Goal: Use online tool/utility: Use online tool/utility

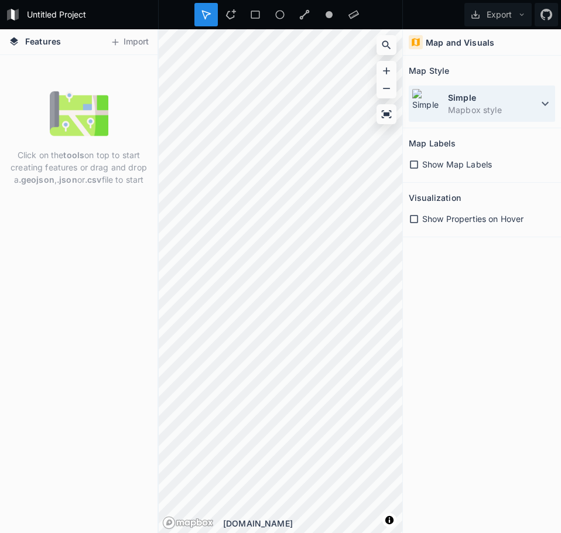
click at [542, 101] on icon at bounding box center [545, 104] width 14 height 14
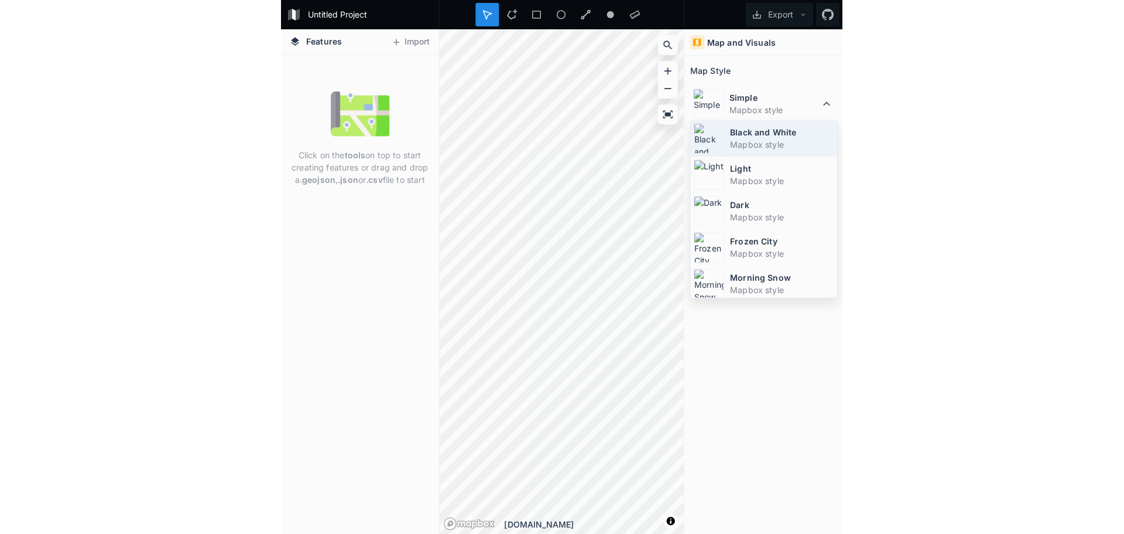
scroll to position [78, 0]
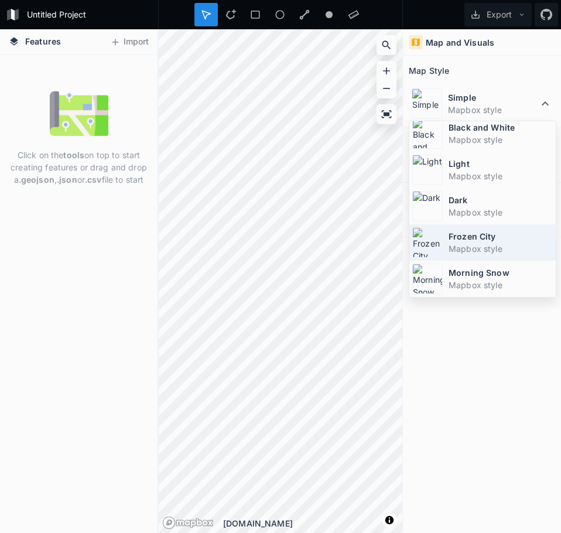
click at [488, 238] on dt "Frozen City" at bounding box center [501, 236] width 104 height 12
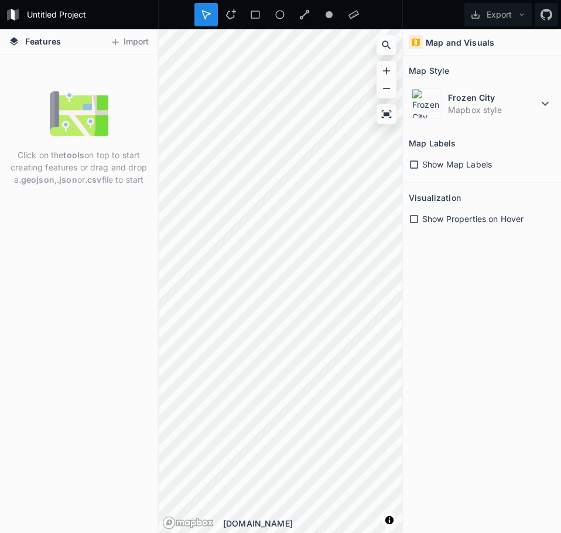
click at [446, 290] on div "Features Import Click on the tools on top to start creating features or drag an…" at bounding box center [280, 281] width 561 height 504
click at [36, 39] on span "Features" at bounding box center [43, 41] width 36 height 12
click at [13, 43] on icon at bounding box center [14, 41] width 11 height 11
click at [130, 42] on button "Import" at bounding box center [129, 42] width 50 height 19
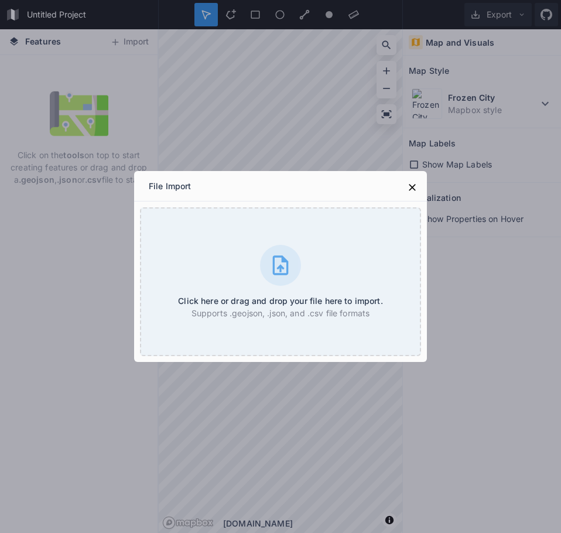
click at [495, 281] on div "File Import Click here or drag and drop your file here to import. Supports .geo…" at bounding box center [280, 266] width 561 height 533
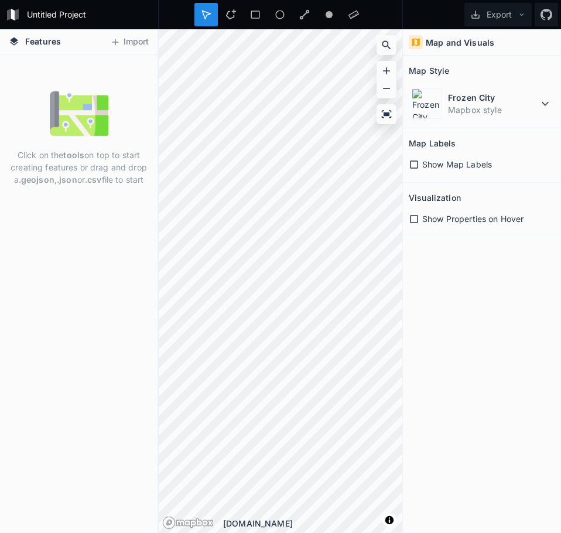
click at [439, 365] on div "Features Import Click on the tools on top to start creating features or drag an…" at bounding box center [280, 281] width 561 height 504
click at [402, 306] on div "Features Import Click on the tools on top to start creating features or drag an…" at bounding box center [280, 281] width 561 height 504
click at [494, 247] on div "Features Import Click on the tools on top to start creating features or drag an…" at bounding box center [280, 281] width 561 height 504
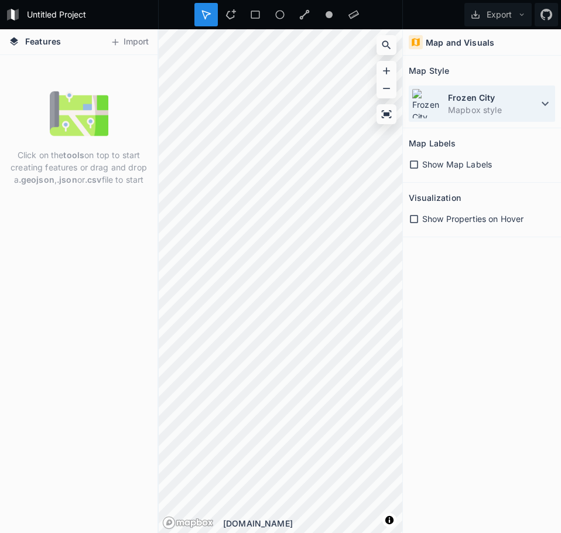
click at [501, 121] on div "Frozen City Mapbox style" at bounding box center [482, 104] width 146 height 36
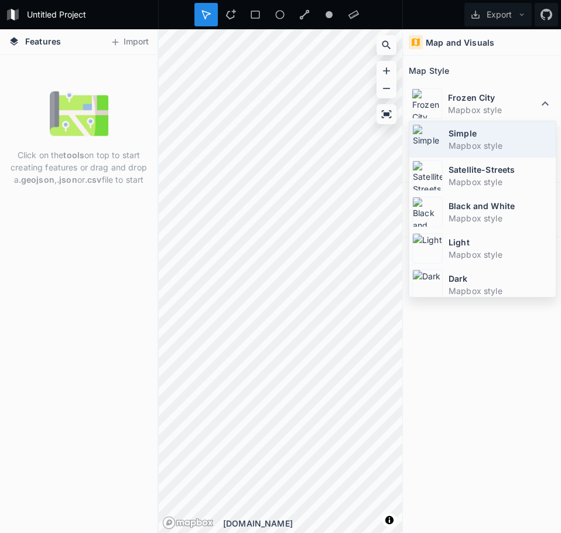
click at [498, 138] on dt "Simple" at bounding box center [501, 133] width 104 height 12
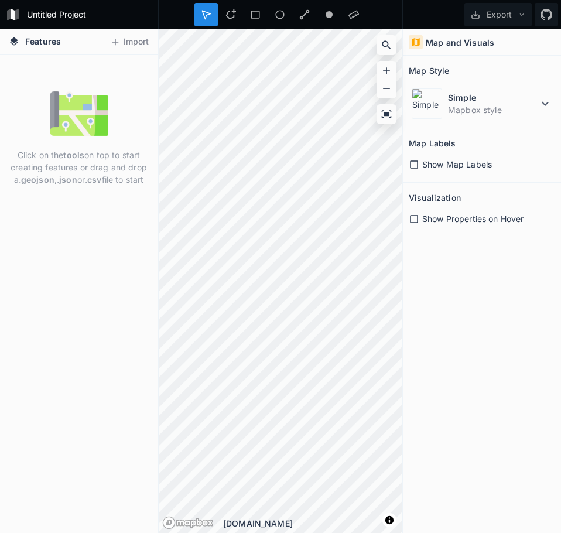
click at [407, 282] on div "Features Import Click on the tools on top to start creating features or drag an…" at bounding box center [280, 281] width 561 height 504
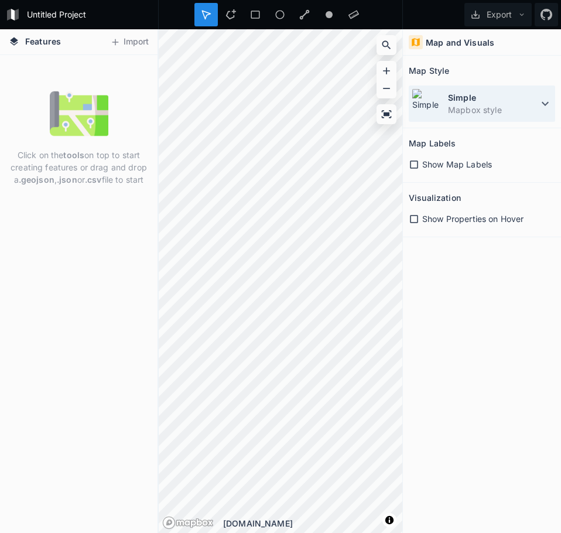
click at [458, 81] on div "Features Import Click on the tools on top to start creating features or drag an…" at bounding box center [280, 281] width 561 height 504
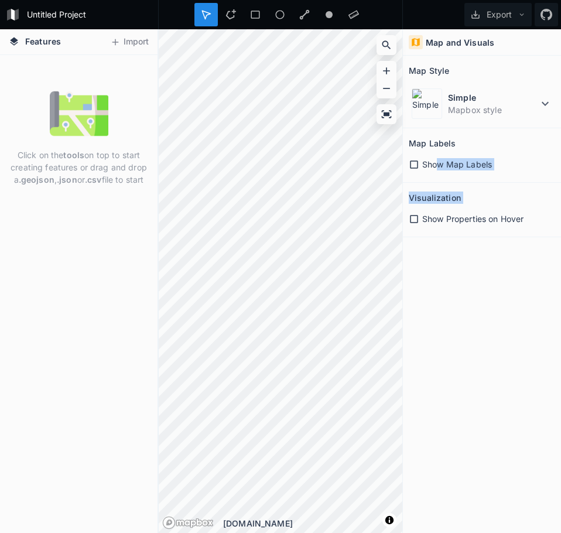
drag, startPoint x: 412, startPoint y: 333, endPoint x: 428, endPoint y: 223, distance: 110.6
click at [439, 162] on div "Map and Visuals Map Style Simple Mapbox style Map Labels Show Map Labels Visual…" at bounding box center [482, 281] width 158 height 504
click at [319, 532] on html "Untitled Project Export Features Import Click on the tools on top to start crea…" at bounding box center [280, 266] width 561 height 533
click at [269, 519] on div "© Mapbox © OpenStreetMap Improve this map © Mapbox © OpenStreetMap Improve this…" at bounding box center [281, 281] width 244 height 504
click at [423, 166] on span "Show Map Labels" at bounding box center [457, 164] width 70 height 12
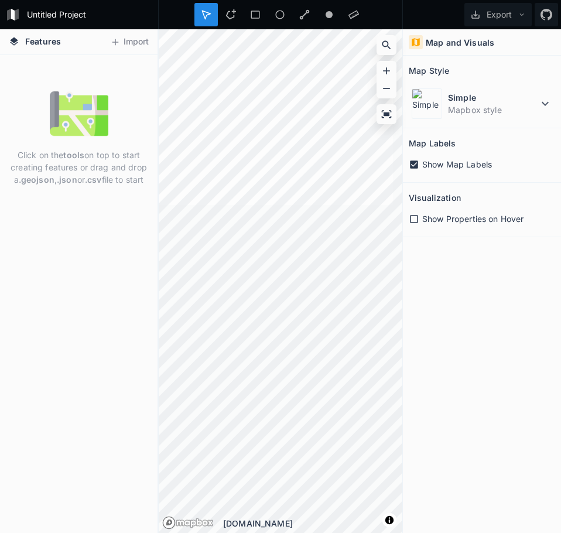
click at [411, 243] on div "Features Import Click on the tools on top to start creating features or drag an…" at bounding box center [280, 281] width 561 height 504
click at [432, 261] on div "Features Import Click on the tools on top to start creating features or drag an…" at bounding box center [280, 281] width 561 height 504
click at [318, 532] on html "Untitled Project Export Features Import Click on the tools on top to start crea…" at bounding box center [280, 266] width 561 height 533
click at [414, 217] on icon at bounding box center [414, 219] width 11 height 11
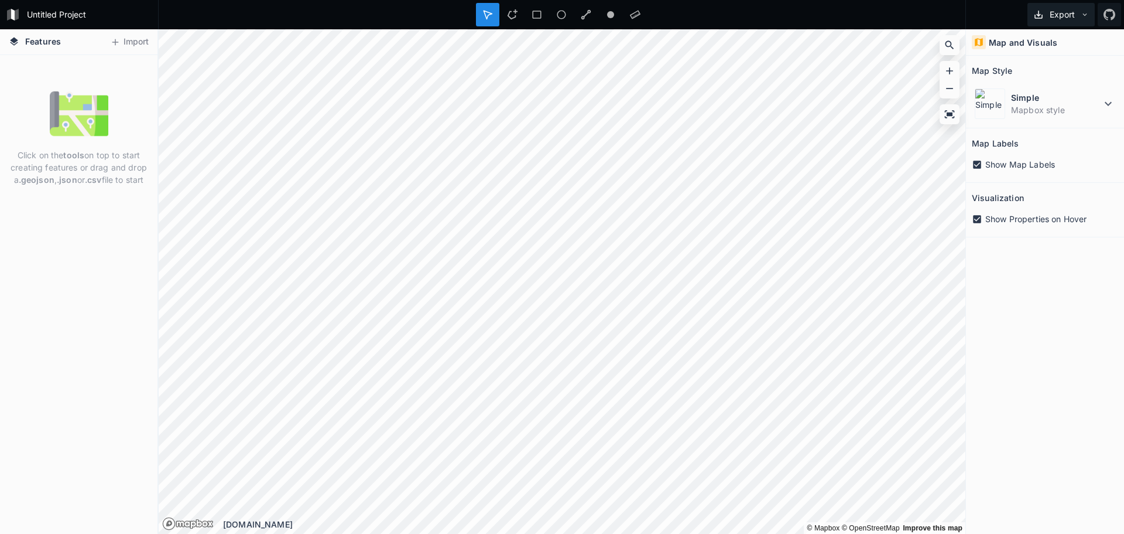
click at [560, 12] on icon at bounding box center [1085, 15] width 8 height 8
click at [560, 14] on icon at bounding box center [1110, 15] width 12 height 12
click at [37, 34] on h4 "Features" at bounding box center [35, 41] width 64 height 25
click at [15, 44] on icon at bounding box center [14, 41] width 11 height 11
click at [15, 42] on icon at bounding box center [14, 41] width 8 height 8
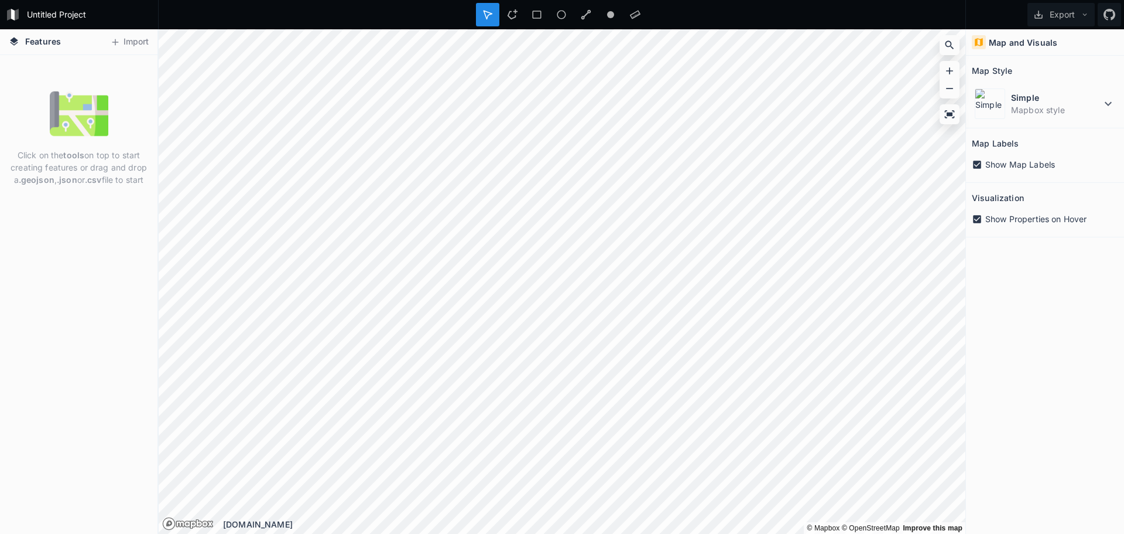
click at [15, 42] on icon at bounding box center [14, 41] width 8 height 8
click at [143, 364] on div "Features Import Click on the tools on top to start creating features or drag an…" at bounding box center [562, 281] width 1124 height 504
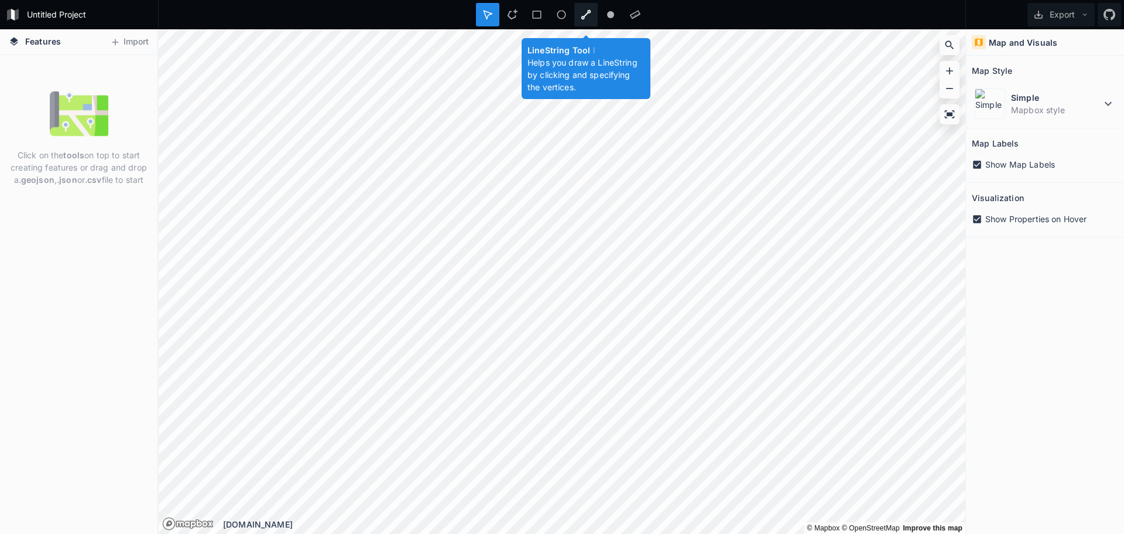
click at [560, 13] on div at bounding box center [586, 14] width 23 height 23
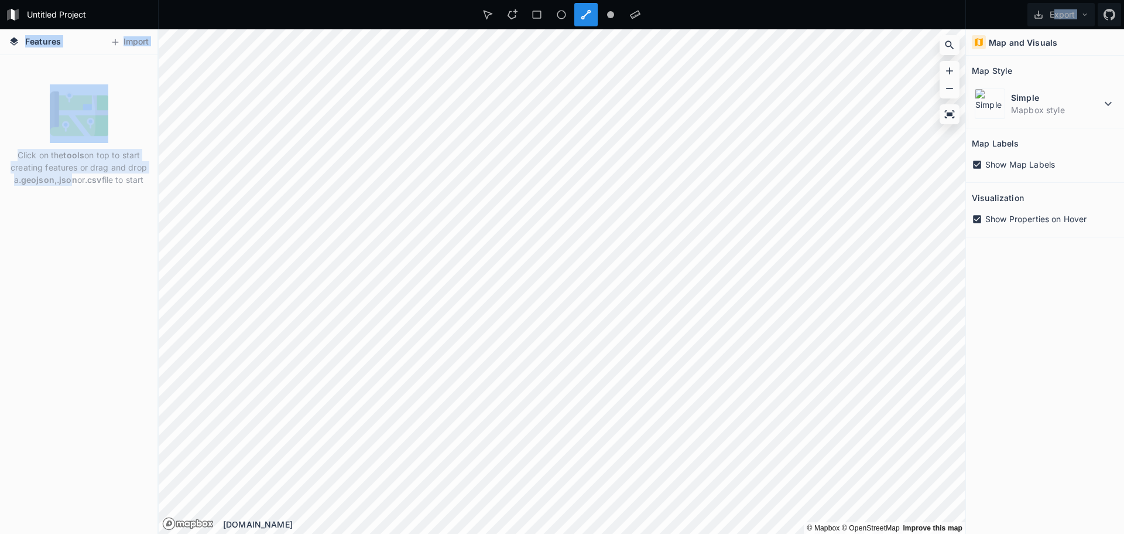
drag, startPoint x: 588, startPoint y: 11, endPoint x: 91, endPoint y: 197, distance: 530.4
click at [85, 198] on div "Untitled Project Export Features Import Click on the tools on top to start crea…" at bounding box center [562, 267] width 1124 height 534
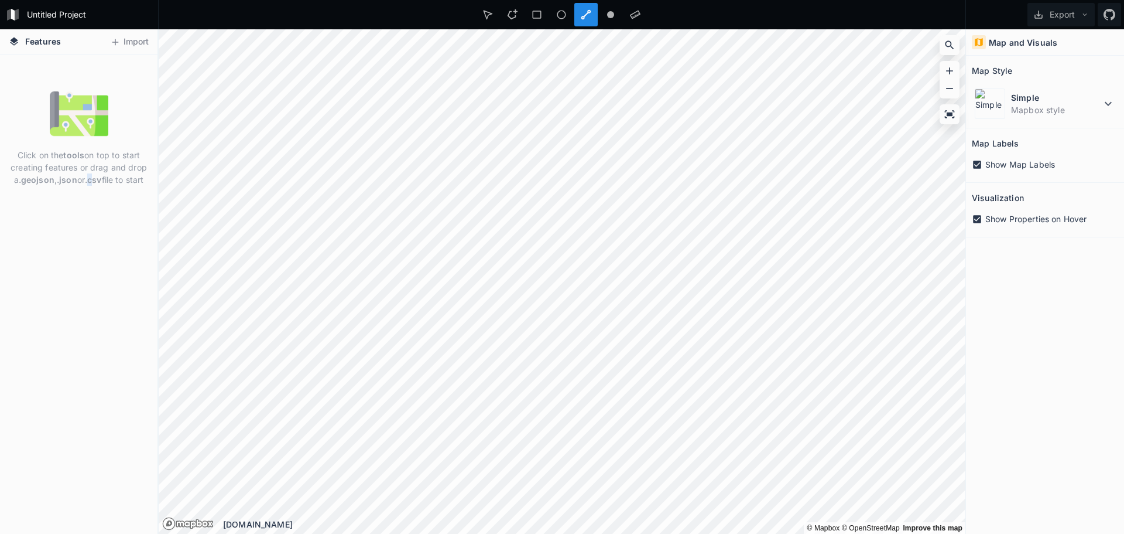
drag, startPoint x: 91, startPoint y: 204, endPoint x: 100, endPoint y: 200, distance: 9.4
click at [93, 203] on div "Click on the tools on top to start creating features or drag and drop a .geojso…" at bounding box center [79, 294] width 158 height 478
click at [560, 16] on icon at bounding box center [587, 15] width 10 height 10
click at [560, 18] on div at bounding box center [586, 14] width 23 height 23
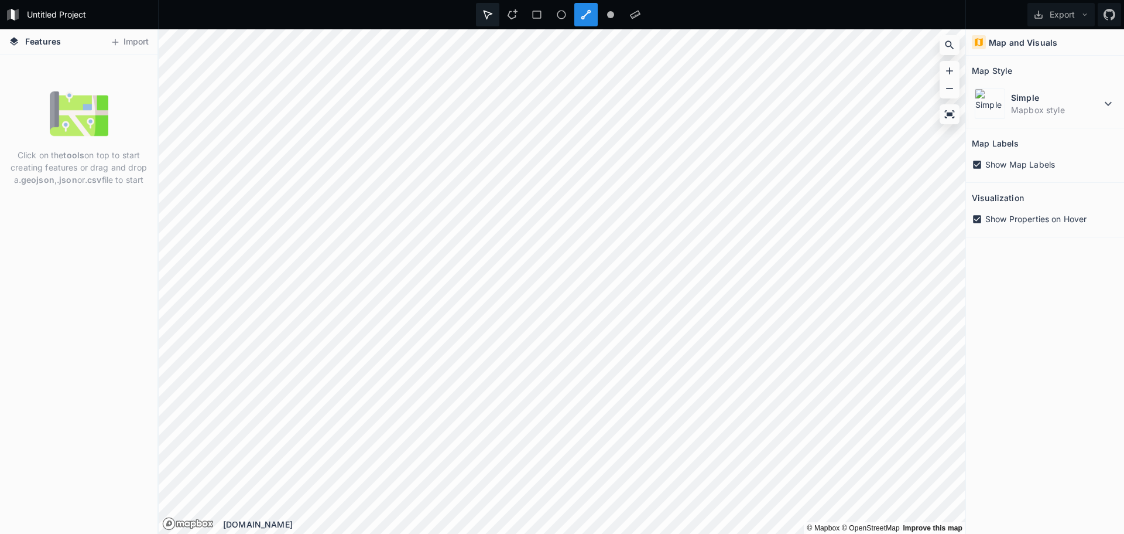
click at [491, 18] on icon at bounding box center [488, 14] width 11 height 11
click at [560, 16] on icon at bounding box center [586, 14] width 11 height 11
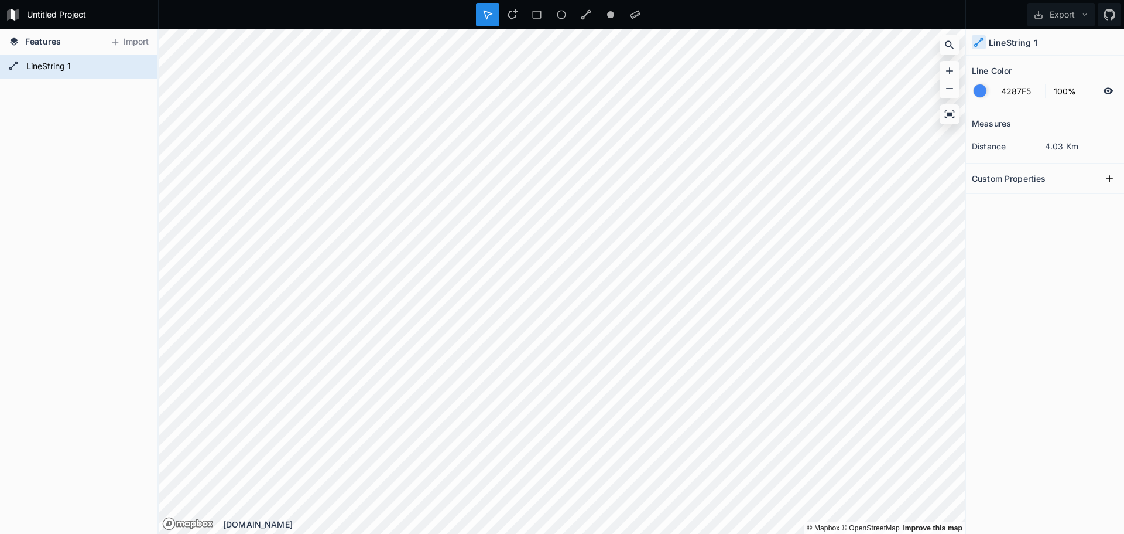
click at [560, 91] on div at bounding box center [980, 90] width 13 height 13
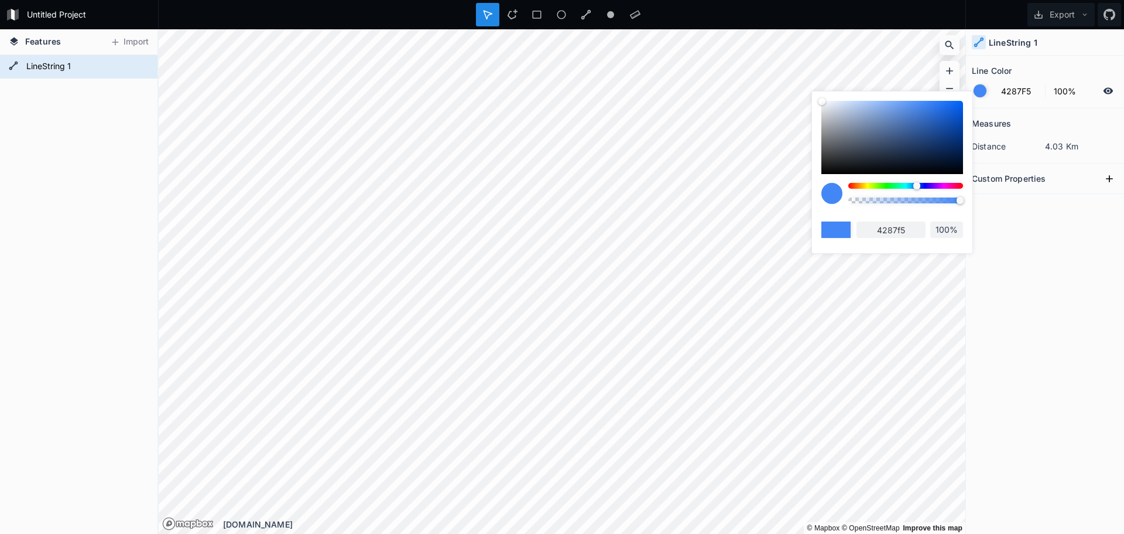
click at [560, 188] on div at bounding box center [906, 186] width 115 height 6
type input "F56042"
type input "f56042"
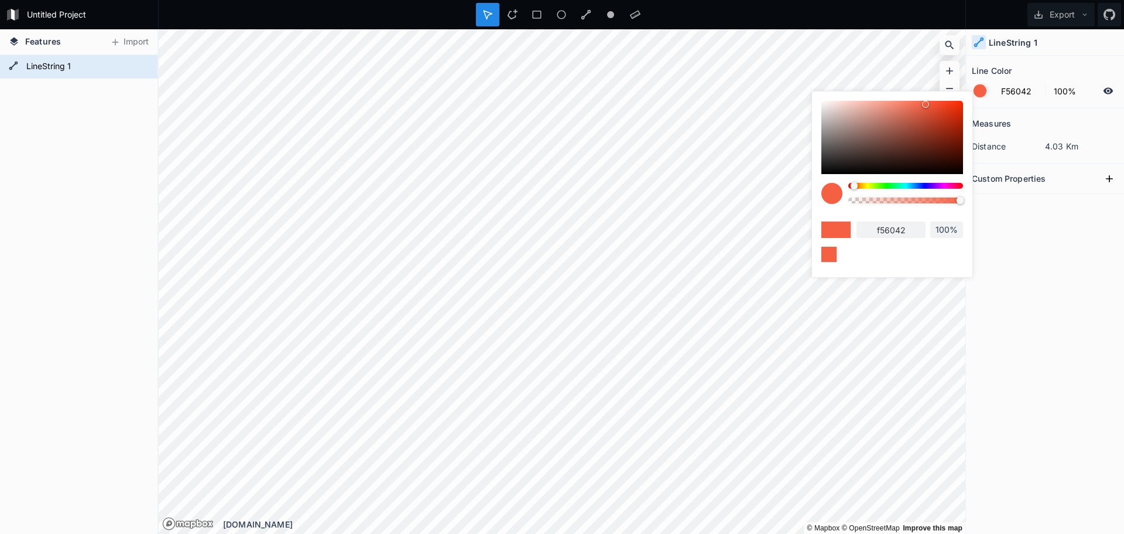
drag, startPoint x: 859, startPoint y: 189, endPoint x: 887, endPoint y: 187, distance: 27.6
click at [560, 188] on div at bounding box center [906, 197] width 115 height 29
click at [560, 186] on div at bounding box center [906, 186] width 115 height 6
type input "48F542"
type input "48f542"
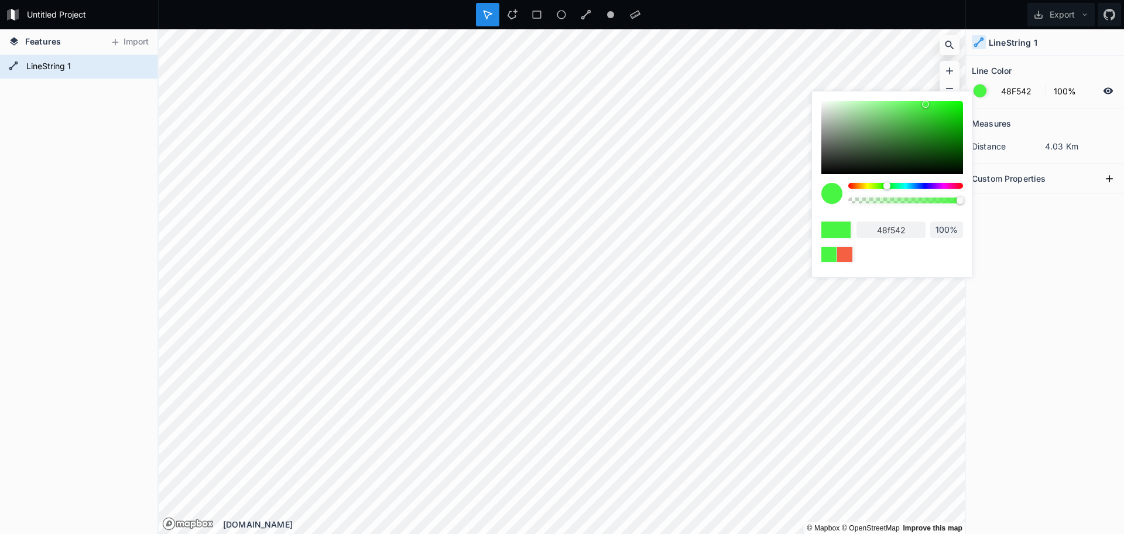
click at [560, 191] on div at bounding box center [906, 197] width 115 height 29
click at [560, 228] on div "Measures distance 4.03 Km Custom Properties" at bounding box center [1045, 291] width 158 height 367
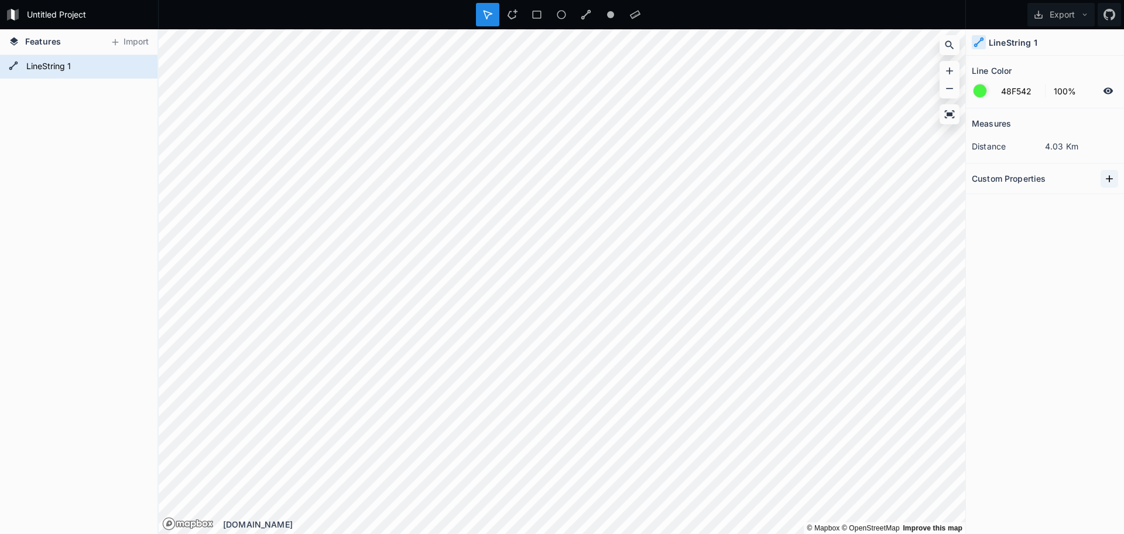
click at [560, 173] on icon at bounding box center [1110, 179] width 12 height 12
click at [560, 201] on input "text" at bounding box center [1069, 199] width 65 height 18
click at [560, 203] on input "property 1" at bounding box center [1001, 199] width 59 height 18
click at [560, 225] on div "Measures distance 4.03 Km Custom Properties property 1" at bounding box center [1045, 291] width 158 height 367
click at [560, 91] on div at bounding box center [980, 90] width 13 height 13
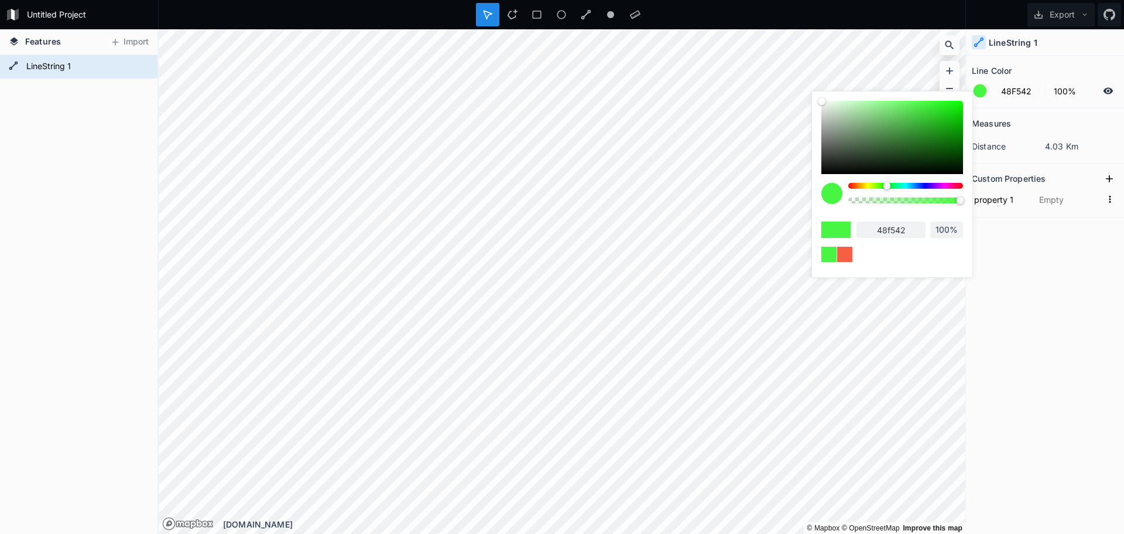
type input "F54842"
type input "f54842"
click at [560, 188] on div at bounding box center [906, 186] width 115 height 6
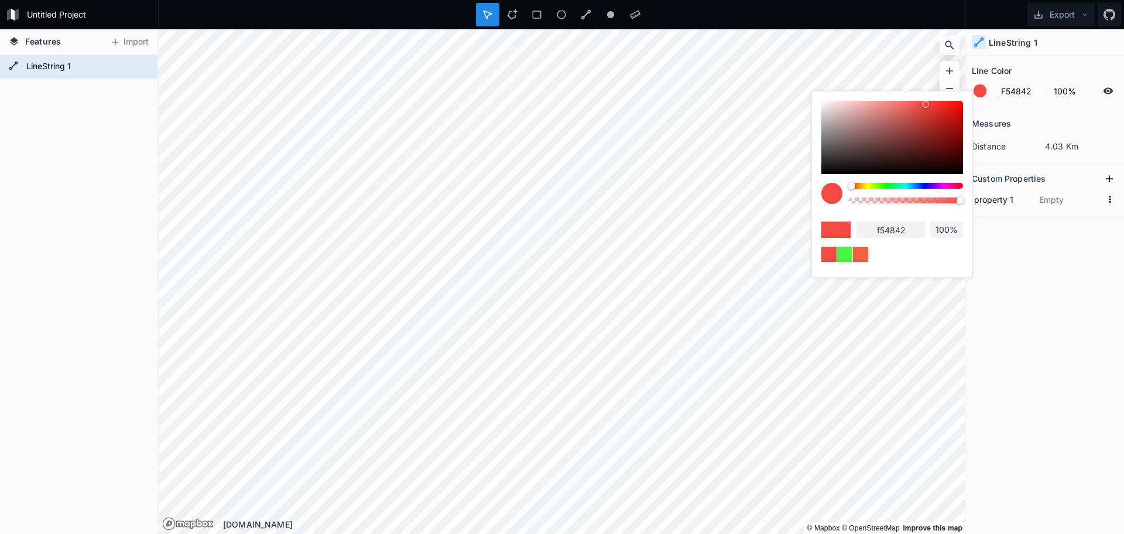
click at [560, 192] on div at bounding box center [906, 197] width 115 height 29
click at [560, 190] on div at bounding box center [906, 197] width 115 height 29
click at [560, 277] on div "Measures distance 4.03 Km Custom Properties property 1" at bounding box center [1045, 291] width 158 height 367
